Goal: Task Accomplishment & Management: Manage account settings

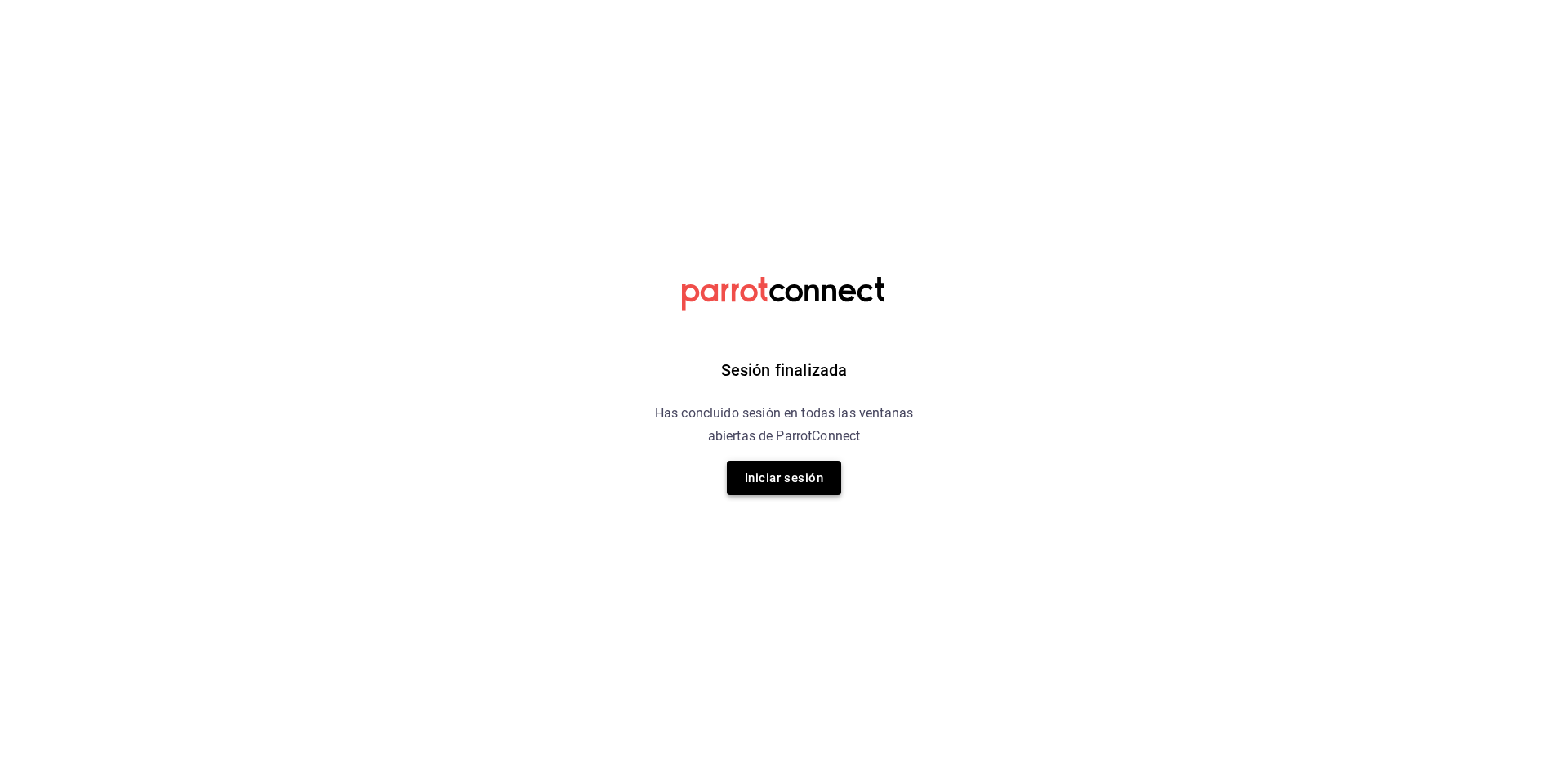
click at [777, 474] on button "Iniciar sesión" at bounding box center [783, 477] width 114 height 34
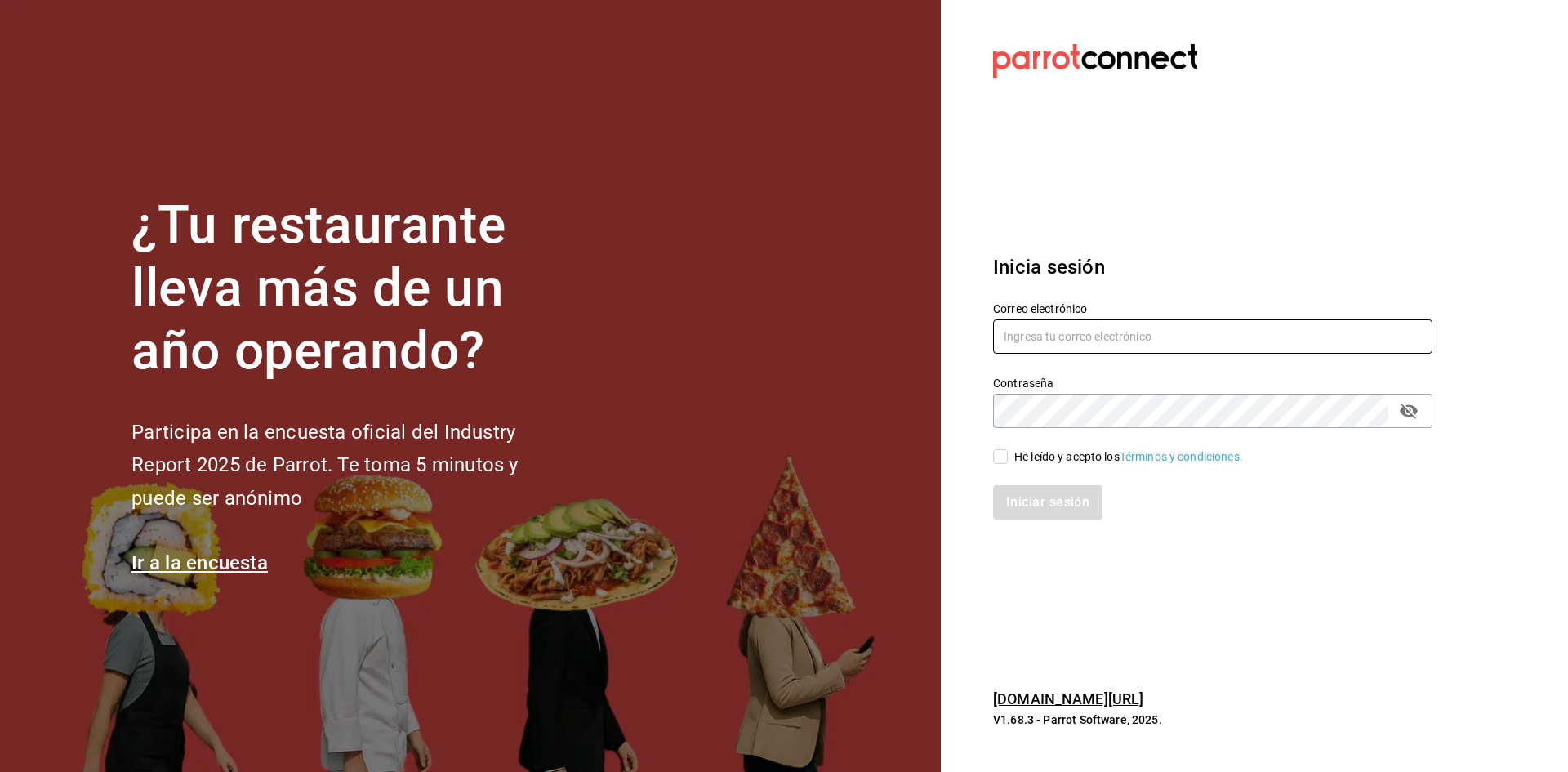
type input "[EMAIL_ADDRESS][DOMAIN_NAME]"
click at [1002, 459] on input "He leído y acepto los Términos y condiciones." at bounding box center [999, 456] width 15 height 15
checkbox input "true"
click at [1051, 493] on button "Iniciar sesión" at bounding box center [1047, 502] width 111 height 34
